Goal: Task Accomplishment & Management: Manage account settings

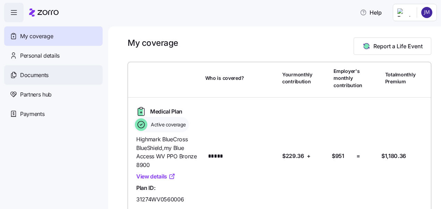
click at [33, 74] on span "Documents" at bounding box center [34, 75] width 28 height 9
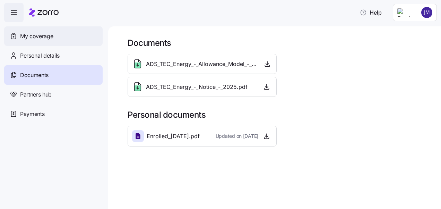
click at [33, 34] on span "My coverage" at bounding box center [36, 36] width 33 height 9
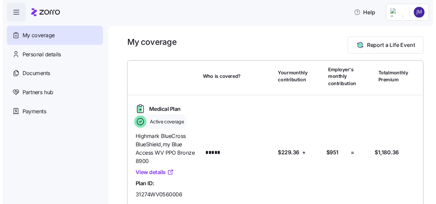
scroll to position [36, 0]
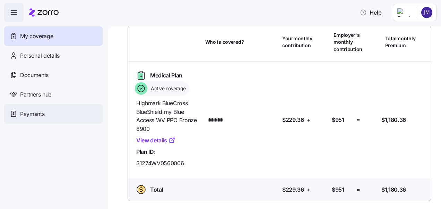
drag, startPoint x: 101, startPoint y: 159, endPoint x: 82, endPoint y: 121, distance: 42.4
click at [82, 121] on nav "My coverage Personal details Documents Partners hub Payments" at bounding box center [54, 115] width 108 height 187
click at [14, 8] on icon "button" at bounding box center [14, 12] width 8 height 8
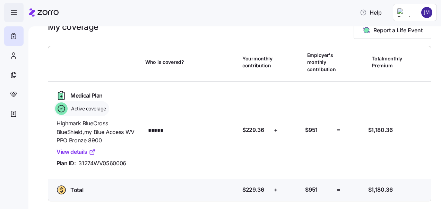
click at [14, 8] on icon "button" at bounding box center [14, 12] width 8 height 8
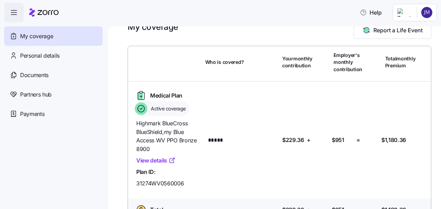
scroll to position [0, 0]
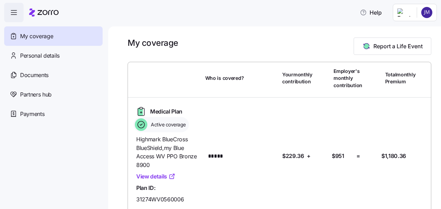
click at [13, 9] on icon "button" at bounding box center [14, 12] width 8 height 8
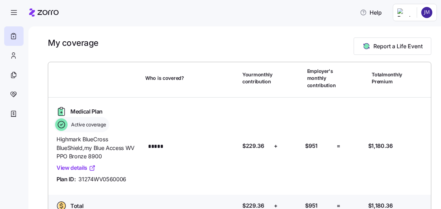
click at [297, 14] on div "Help" at bounding box center [220, 12] width 433 height 19
click at [13, 11] on icon "button" at bounding box center [14, 12] width 8 height 8
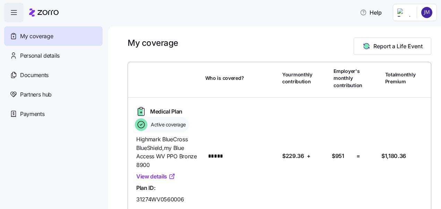
click at [13, 11] on icon "button" at bounding box center [14, 12] width 8 height 8
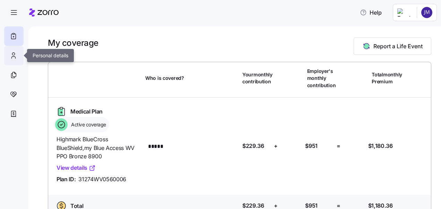
click at [13, 53] on icon at bounding box center [14, 55] width 8 height 8
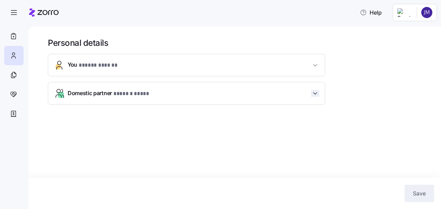
click at [314, 94] on icon "button" at bounding box center [315, 93] width 7 height 7
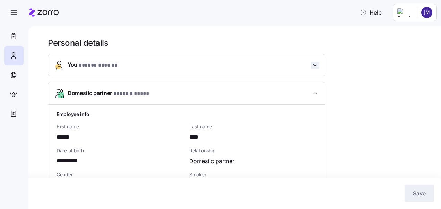
click at [316, 63] on icon "button" at bounding box center [315, 65] width 7 height 7
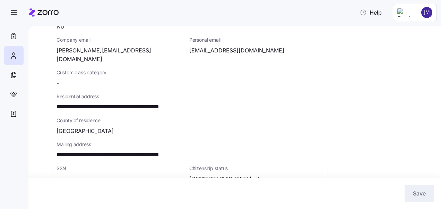
scroll to position [319, 0]
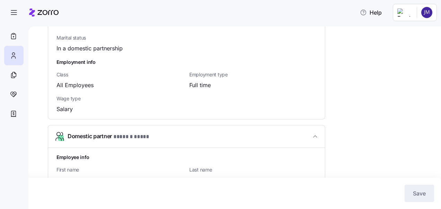
click at [440, 193] on div "Save" at bounding box center [220, 193] width 441 height 31
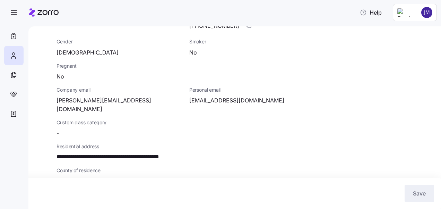
scroll to position [0, 0]
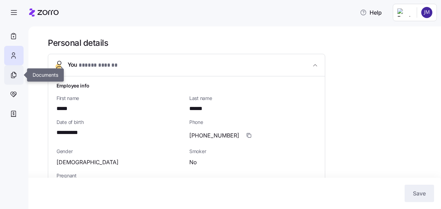
click at [16, 75] on icon at bounding box center [13, 74] width 3 height 5
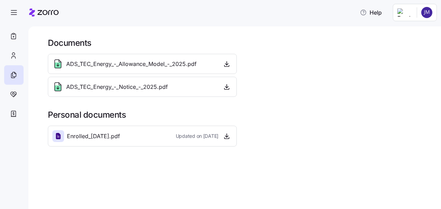
click at [17, 133] on nav at bounding box center [14, 115] width 28 height 187
click at [15, 89] on div at bounding box center [13, 94] width 19 height 19
